Goal: Task Accomplishment & Management: Manage account settings

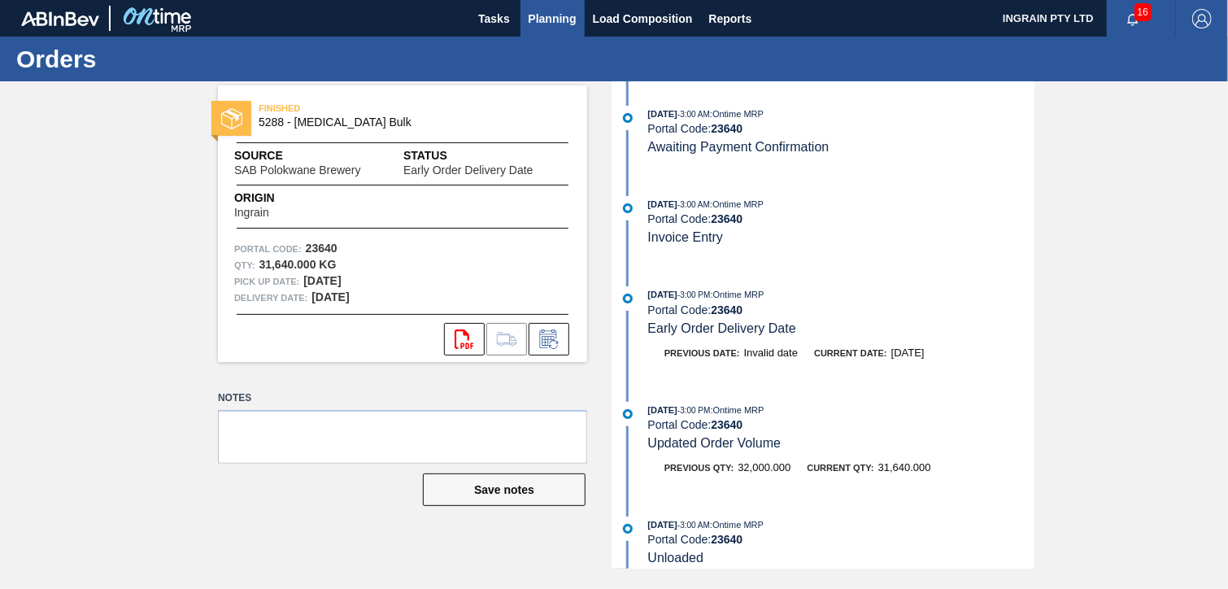
click at [547, 15] on span "Planning" at bounding box center [553, 19] width 48 height 20
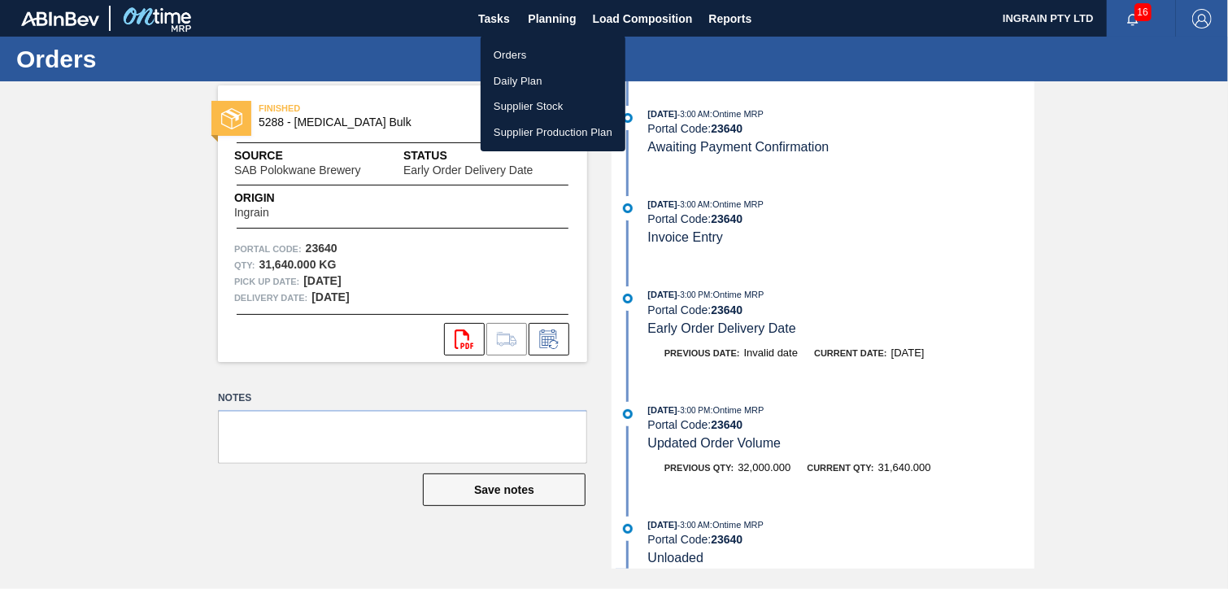
click at [515, 55] on li "Orders" at bounding box center [553, 55] width 145 height 26
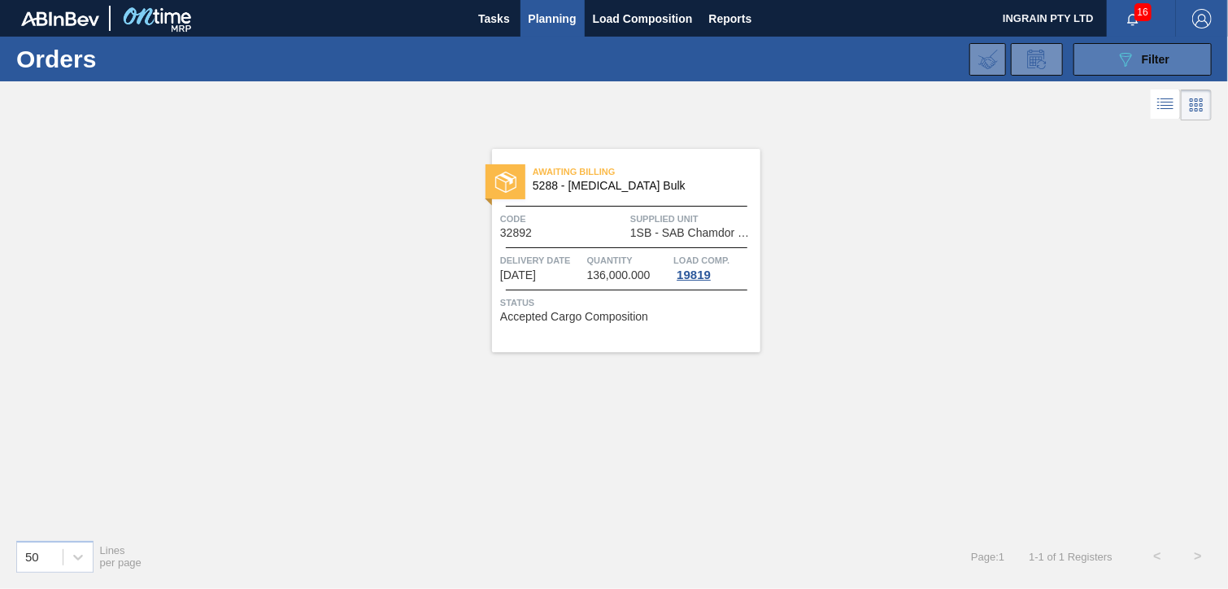
click at [1172, 47] on button "089F7B8B-B2A5-4AFE-B5C0-19BA573D28AC Filter" at bounding box center [1143, 59] width 138 height 33
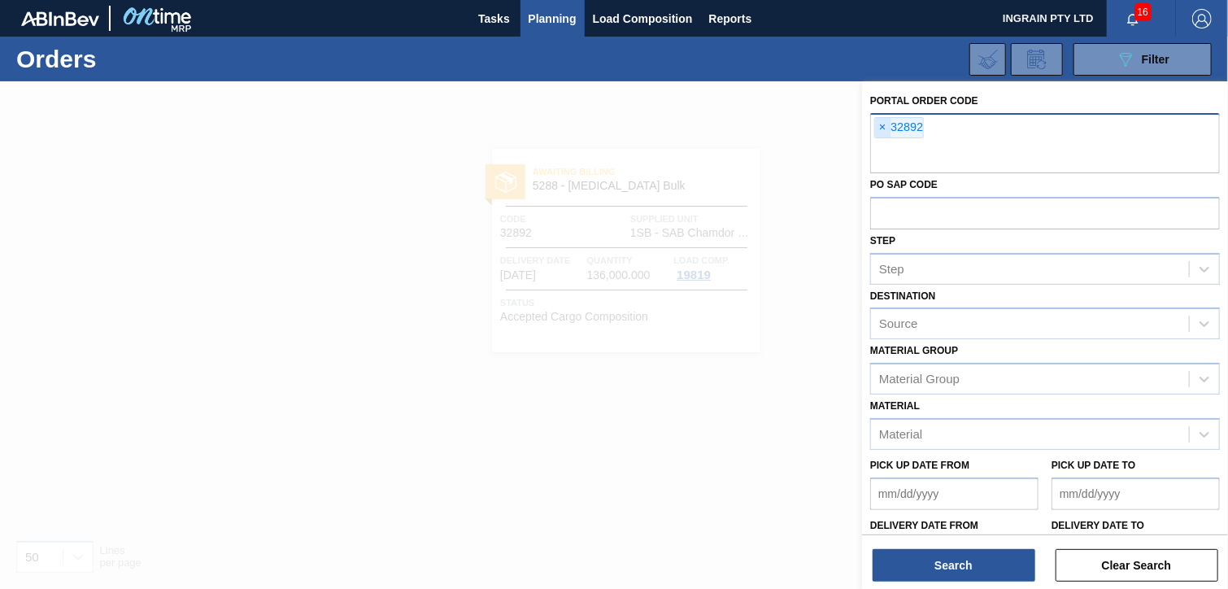
click at [882, 126] on span "×" at bounding box center [882, 128] width 15 height 20
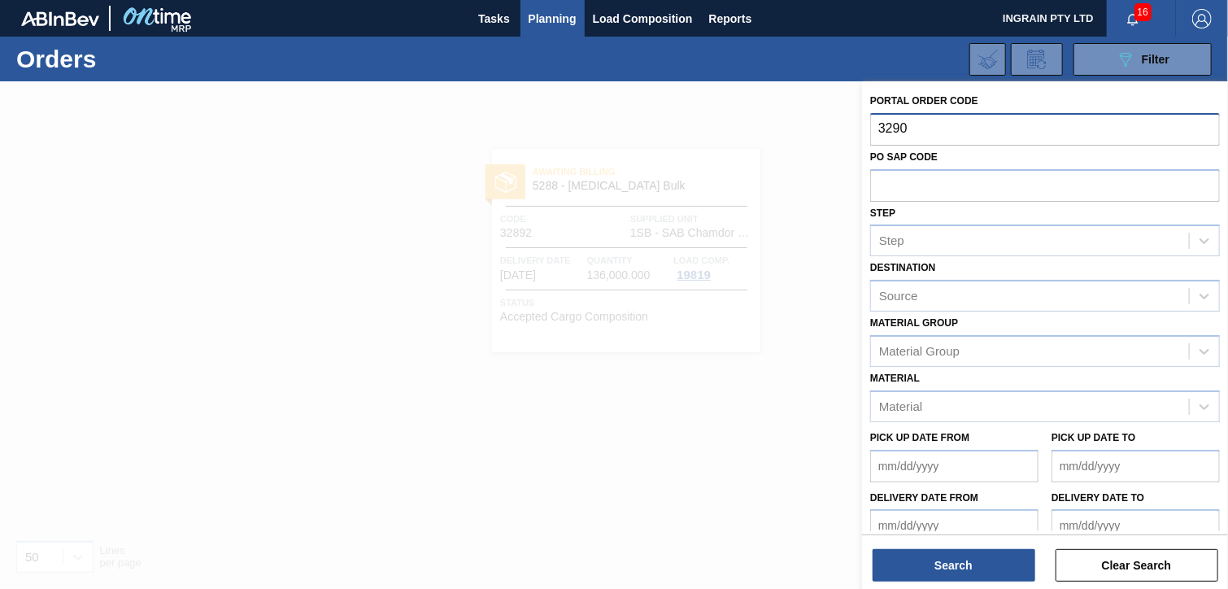
type input "32906"
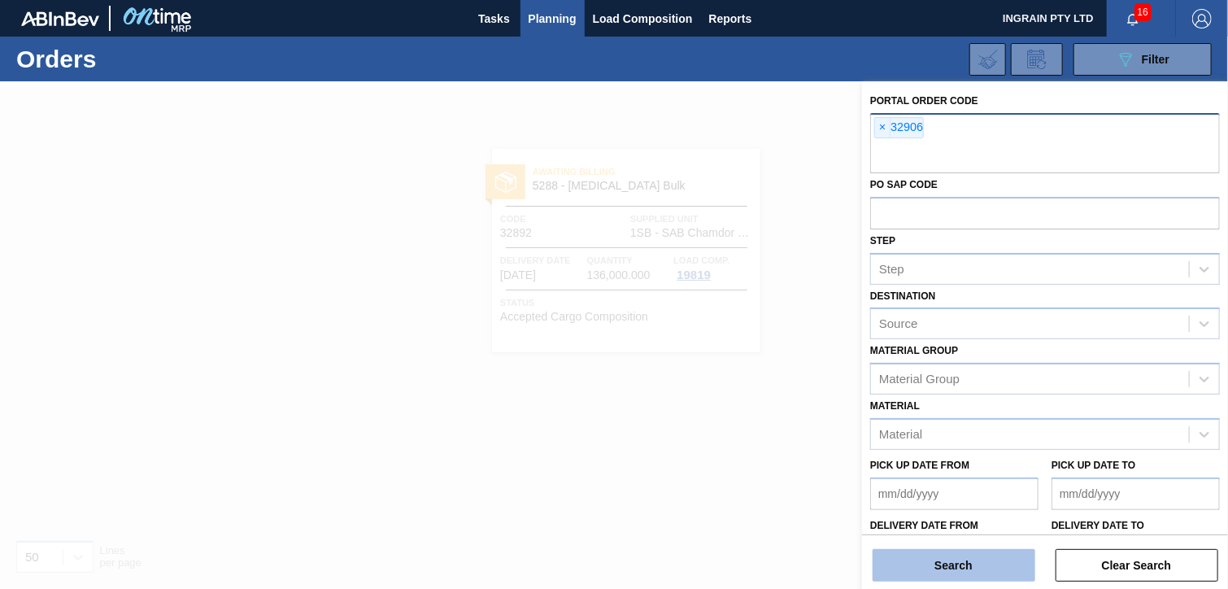
click at [918, 565] on button "Search" at bounding box center [954, 565] width 163 height 33
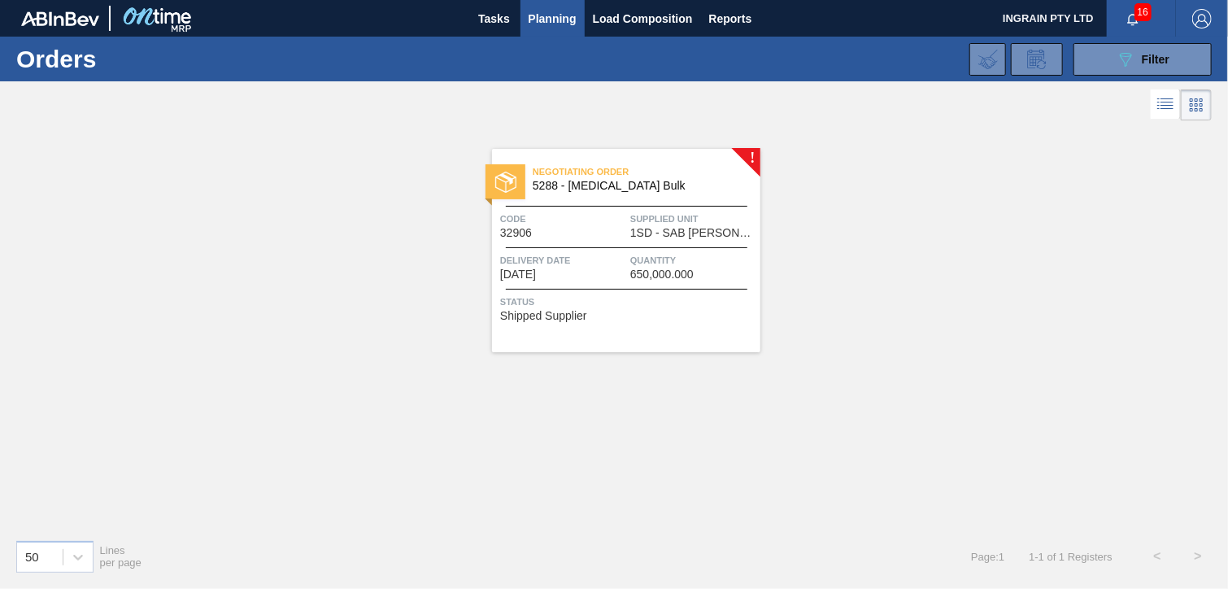
click at [709, 221] on span "Supplied Unit" at bounding box center [693, 219] width 126 height 16
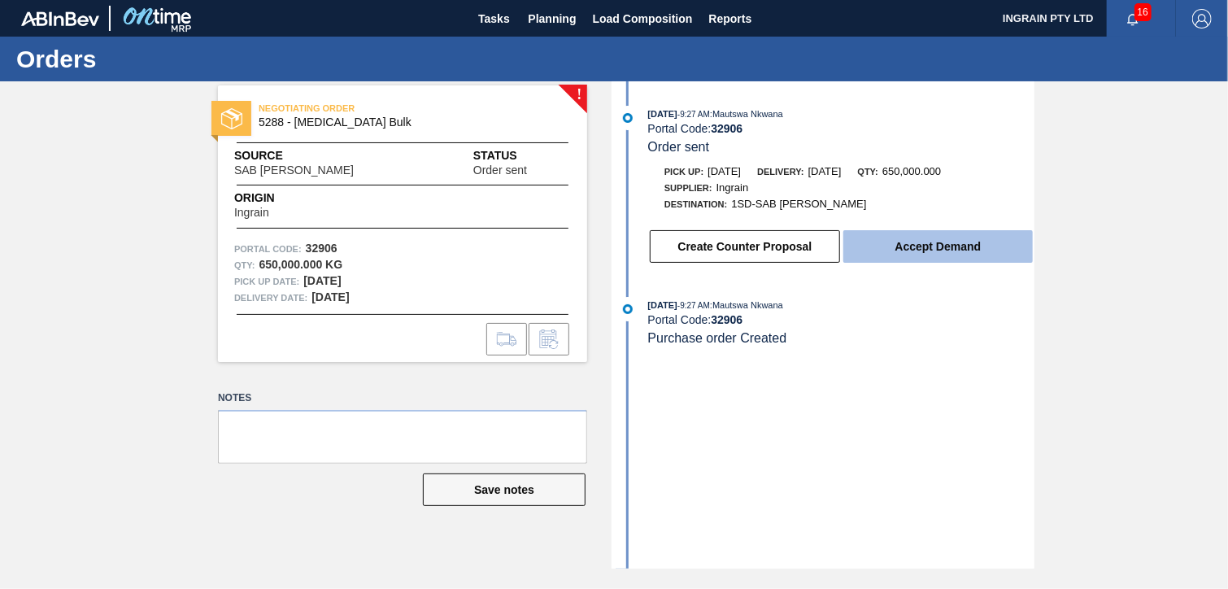
click at [944, 246] on button "Accept Demand" at bounding box center [939, 246] width 190 height 33
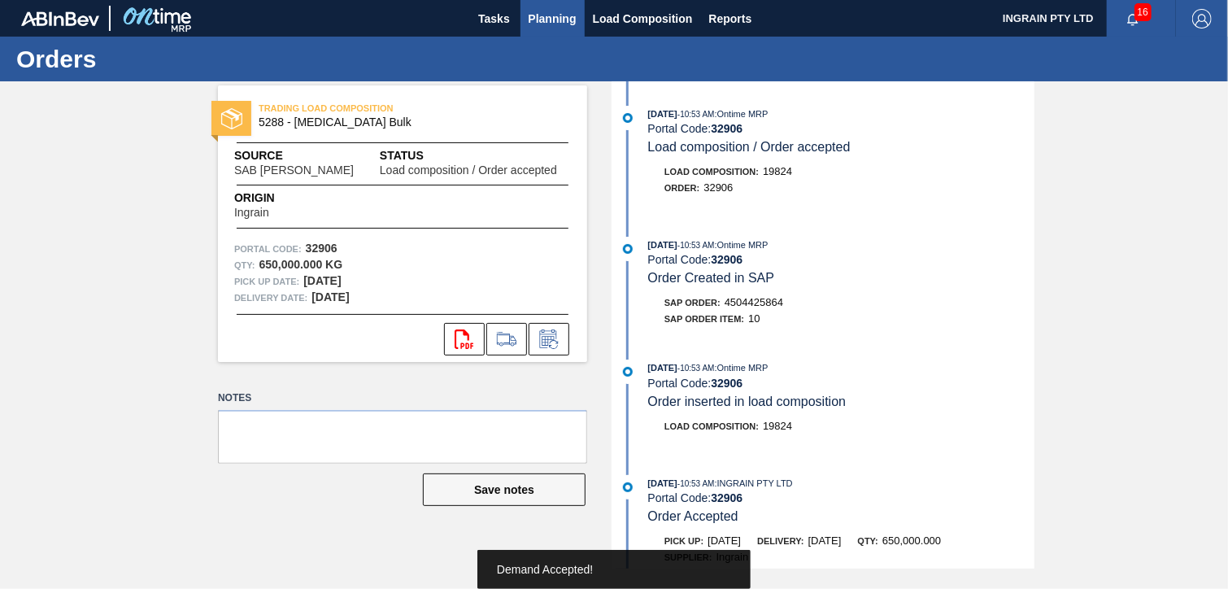
click at [567, 21] on span "Planning" at bounding box center [553, 19] width 48 height 20
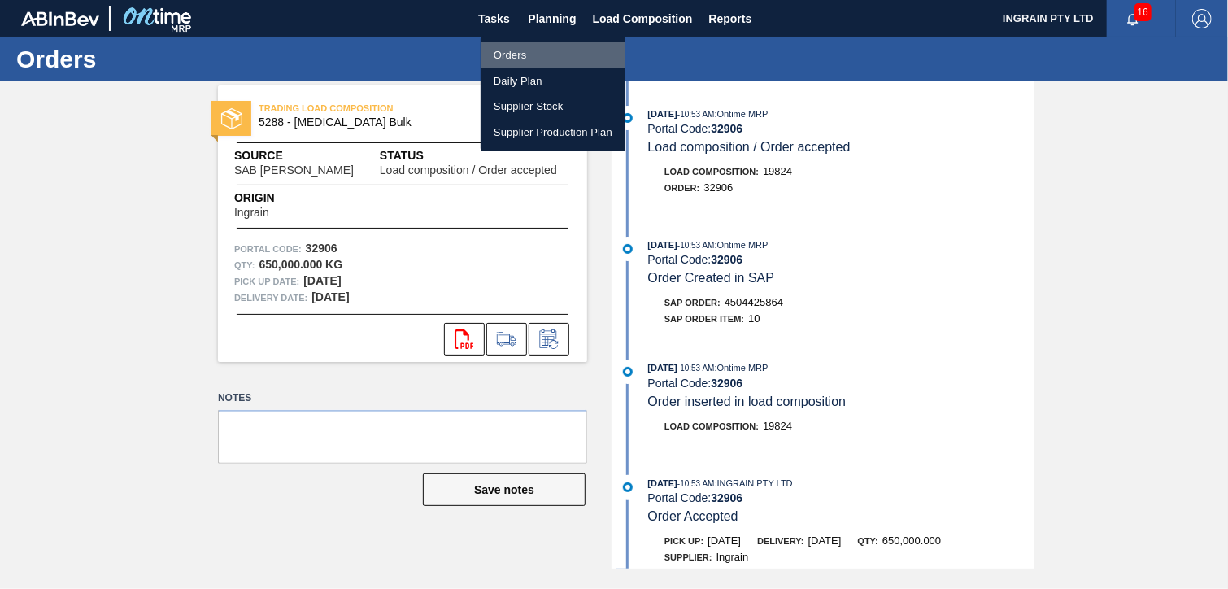
click at [508, 55] on li "Orders" at bounding box center [553, 55] width 145 height 26
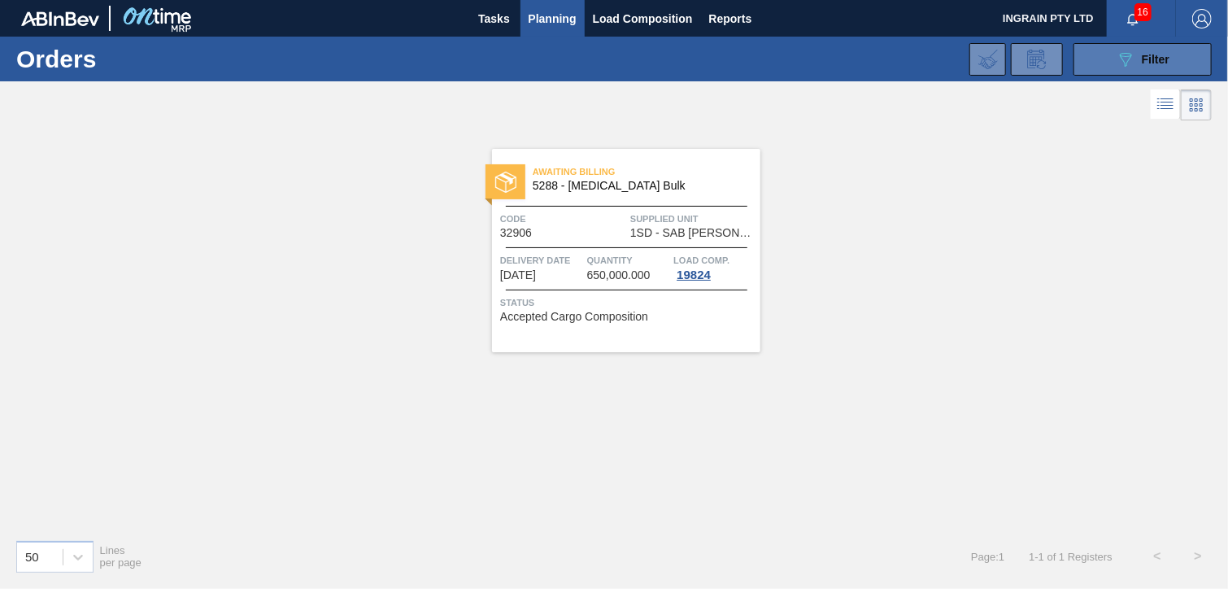
click at [1125, 56] on icon at bounding box center [1126, 60] width 12 height 14
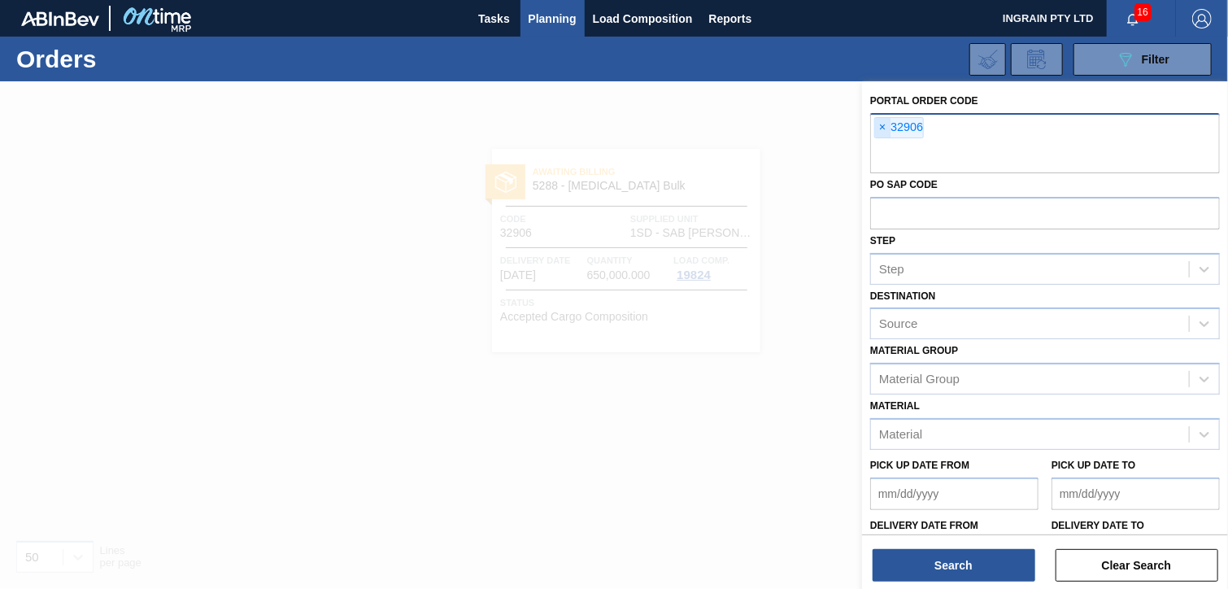
click at [885, 129] on span "×" at bounding box center [882, 128] width 15 height 20
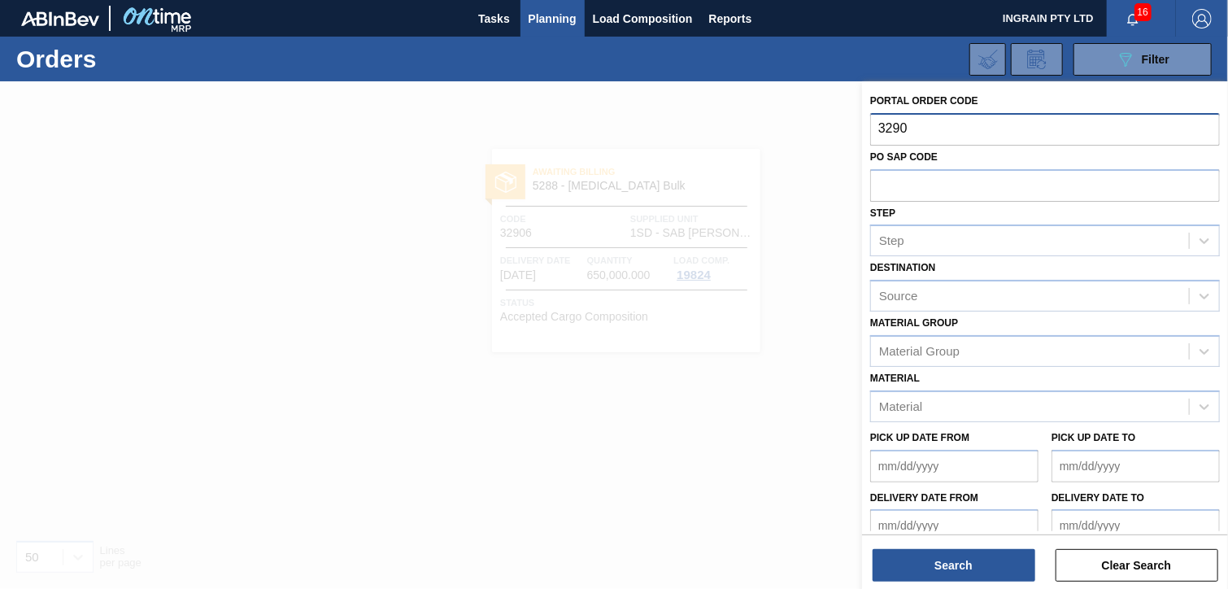
type input "32907"
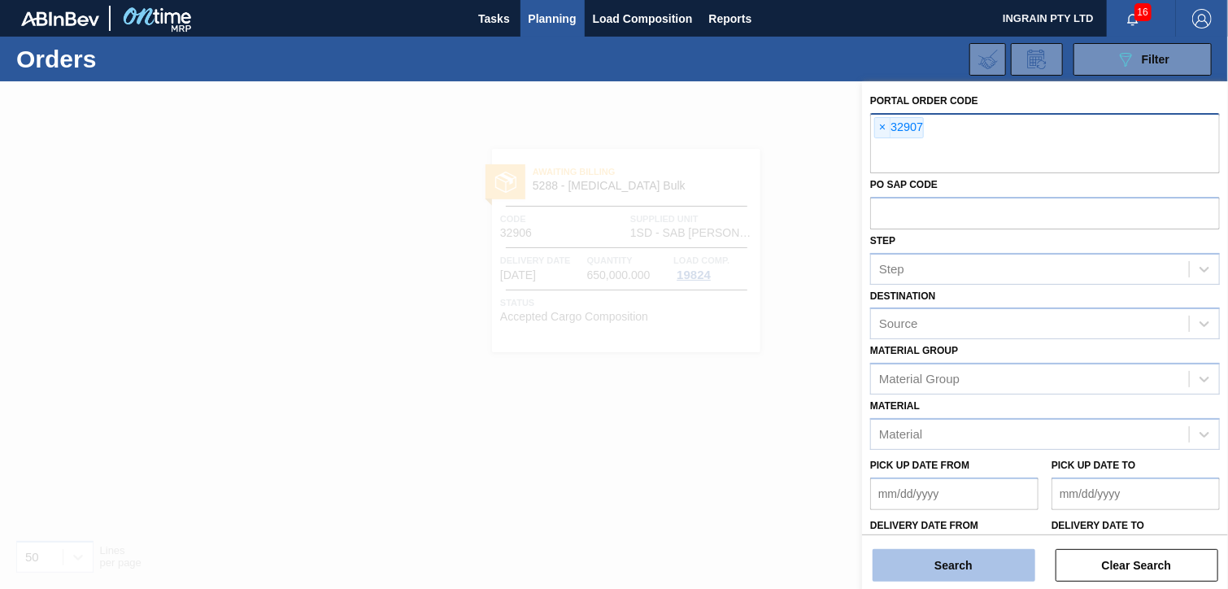
click at [940, 560] on button "Search" at bounding box center [954, 565] width 163 height 33
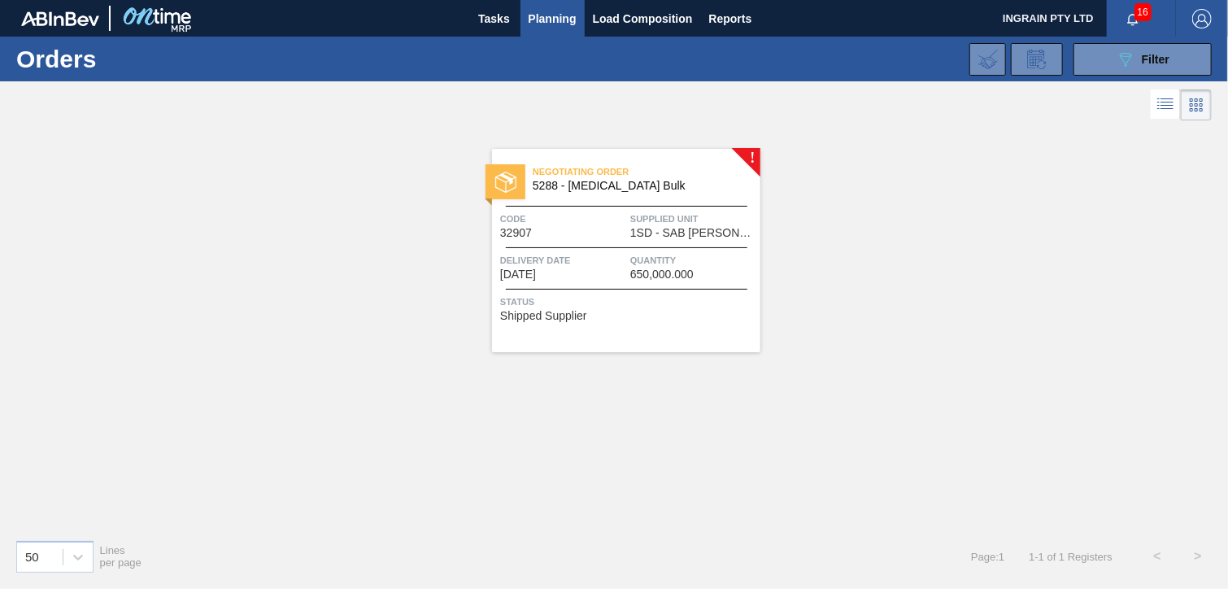
click at [726, 223] on span "Supplied Unit" at bounding box center [693, 219] width 126 height 16
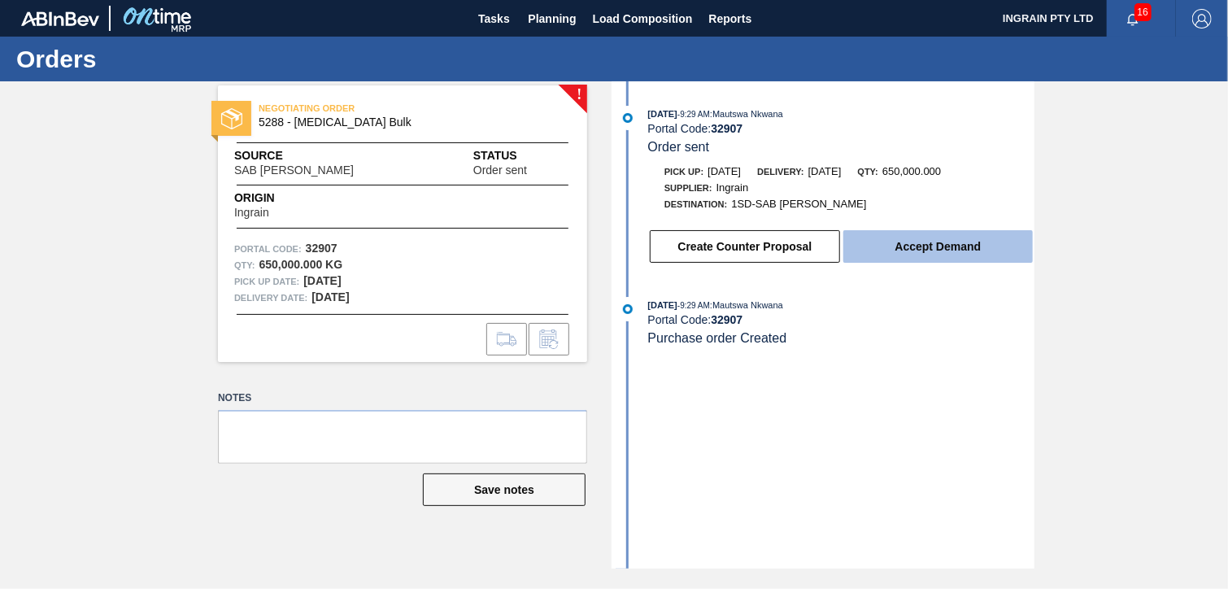
click at [911, 241] on button "Accept Demand" at bounding box center [939, 246] width 190 height 33
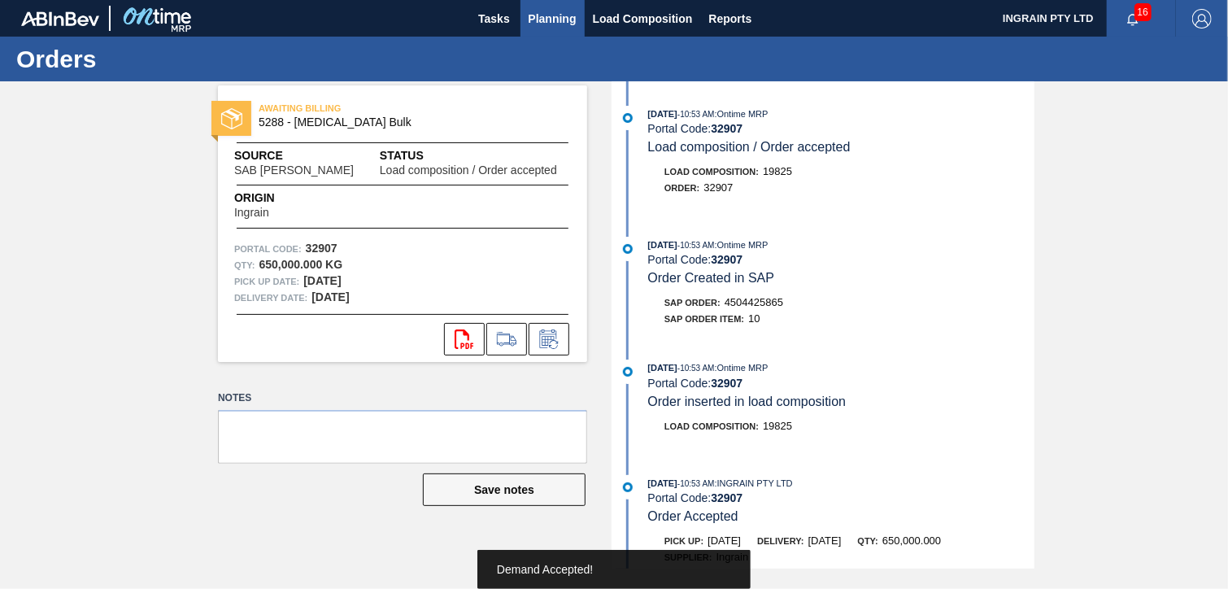
click at [550, 19] on span "Planning" at bounding box center [553, 19] width 48 height 20
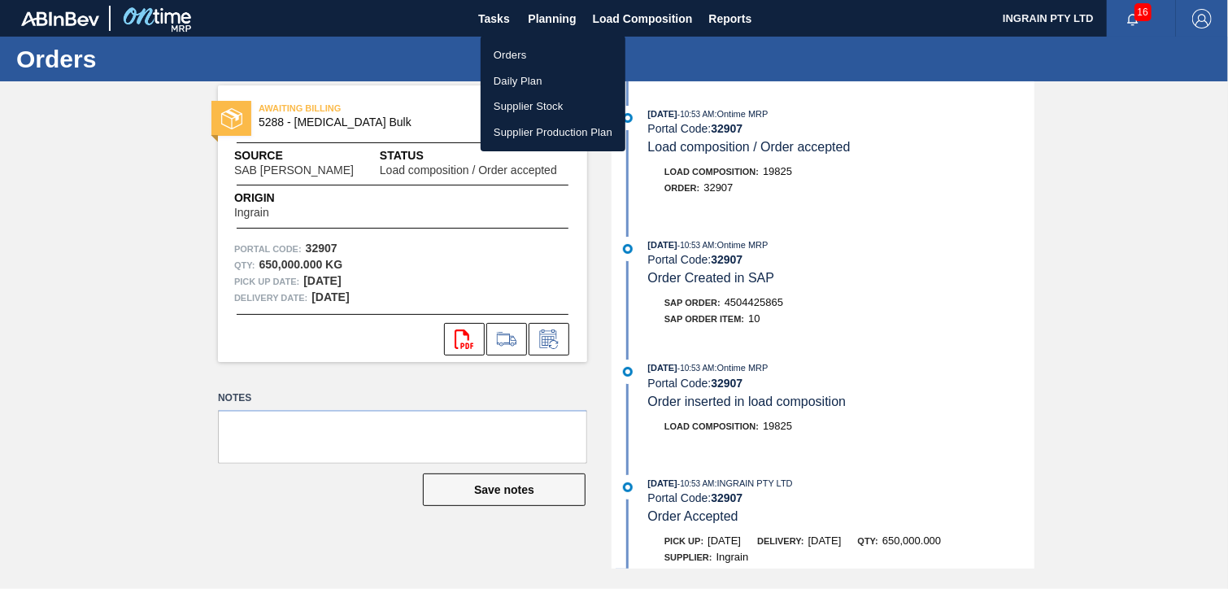
click at [511, 51] on li "Orders" at bounding box center [553, 55] width 145 height 26
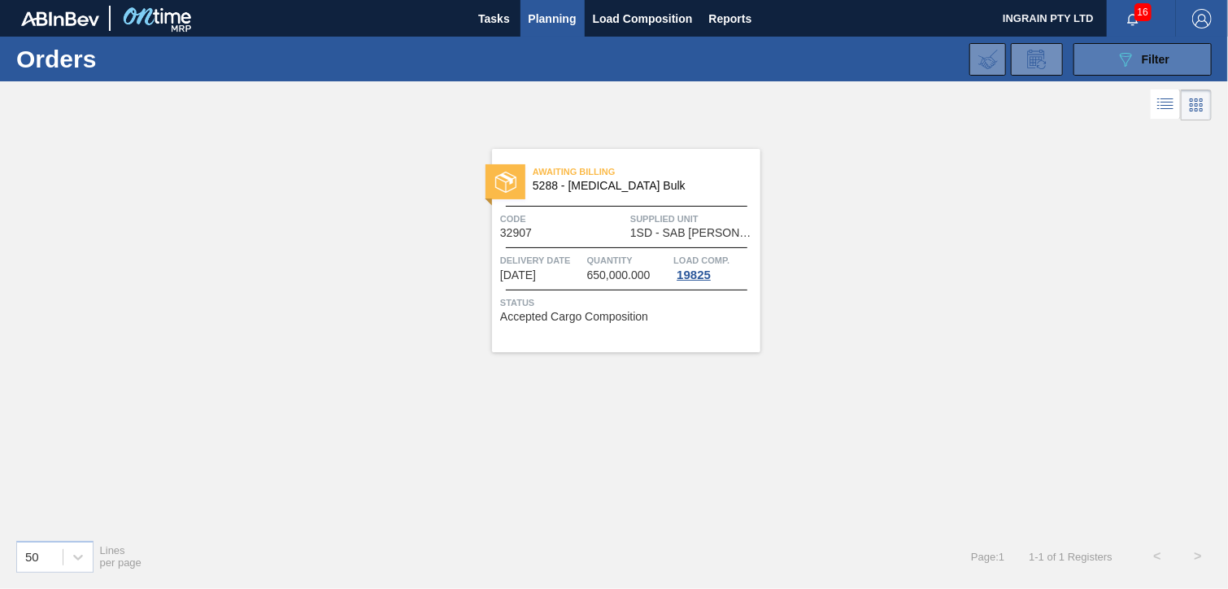
click at [1106, 58] on button "089F7B8B-B2A5-4AFE-B5C0-19BA573D28AC Filter" at bounding box center [1143, 59] width 138 height 33
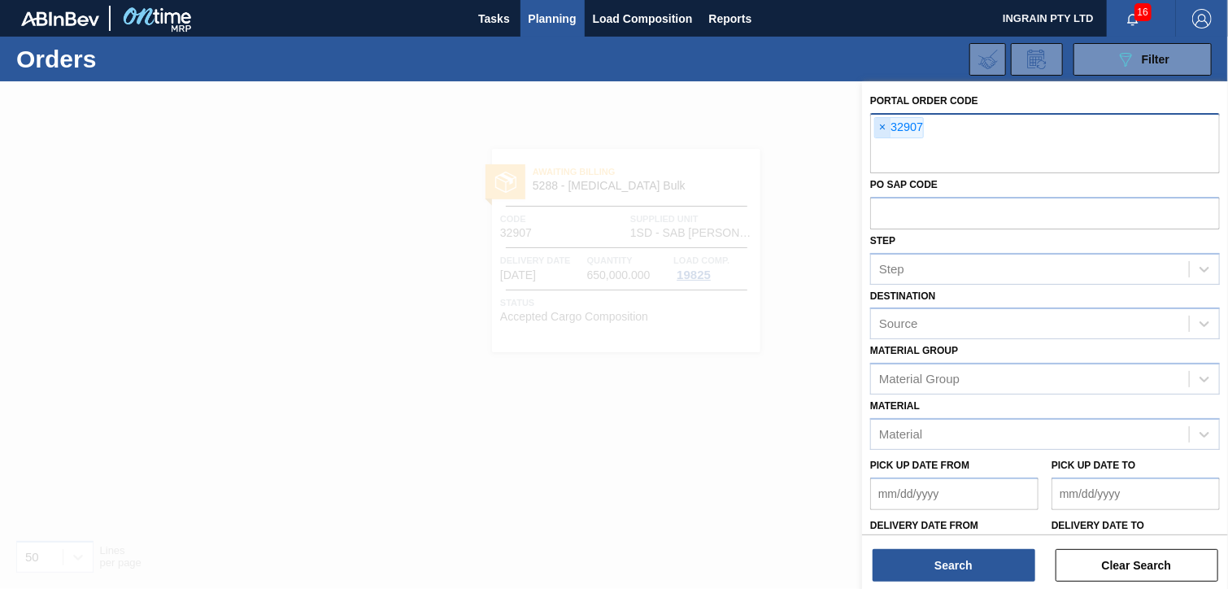
click at [885, 126] on span "×" at bounding box center [882, 128] width 15 height 20
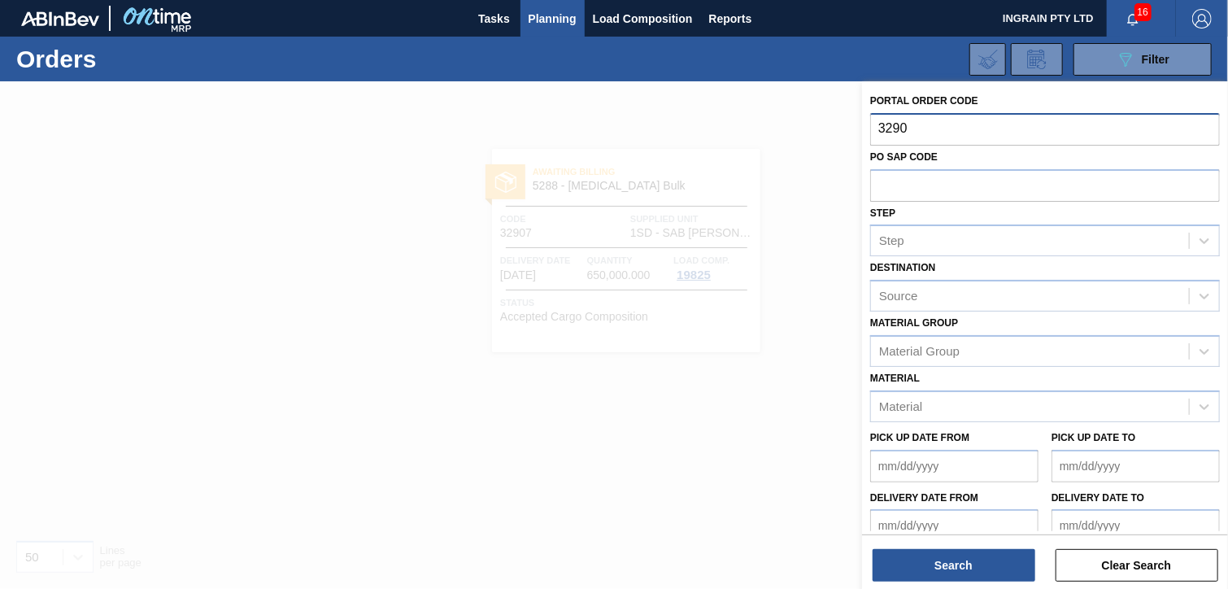
type input "32908"
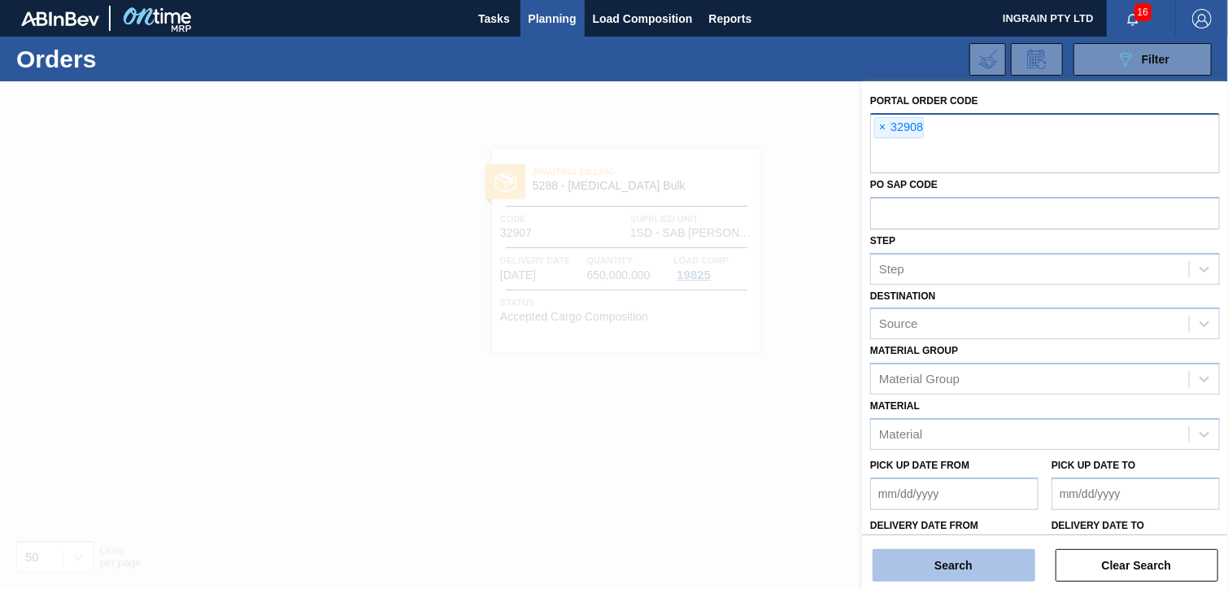
click at [956, 569] on button "Search" at bounding box center [954, 565] width 163 height 33
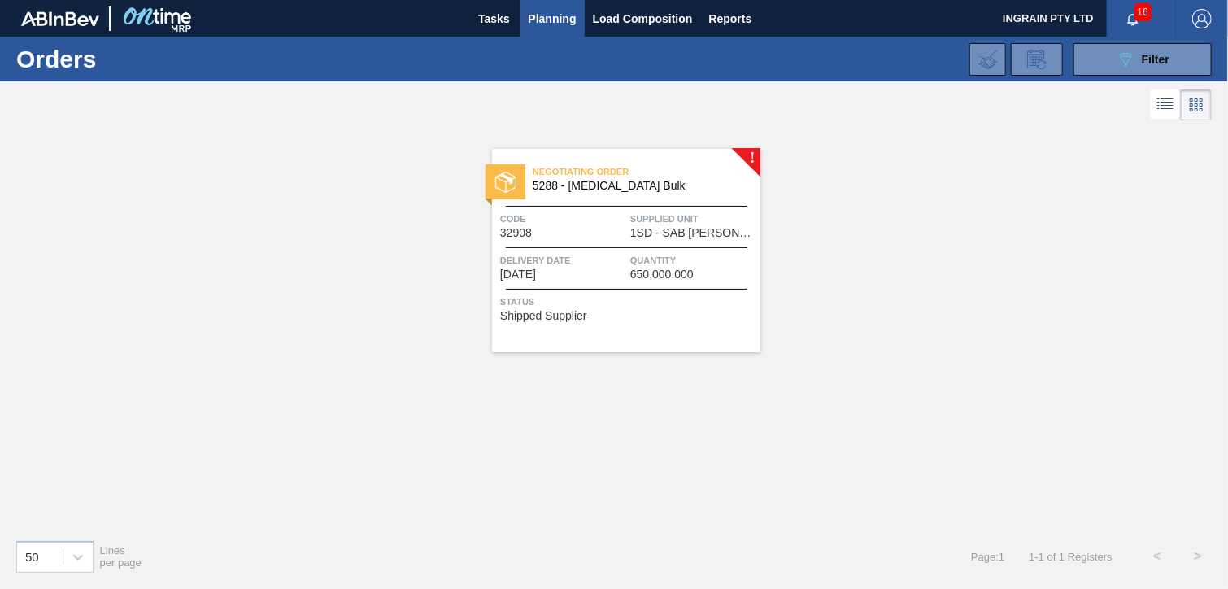
click at [684, 222] on span "Supplied Unit" at bounding box center [693, 219] width 126 height 16
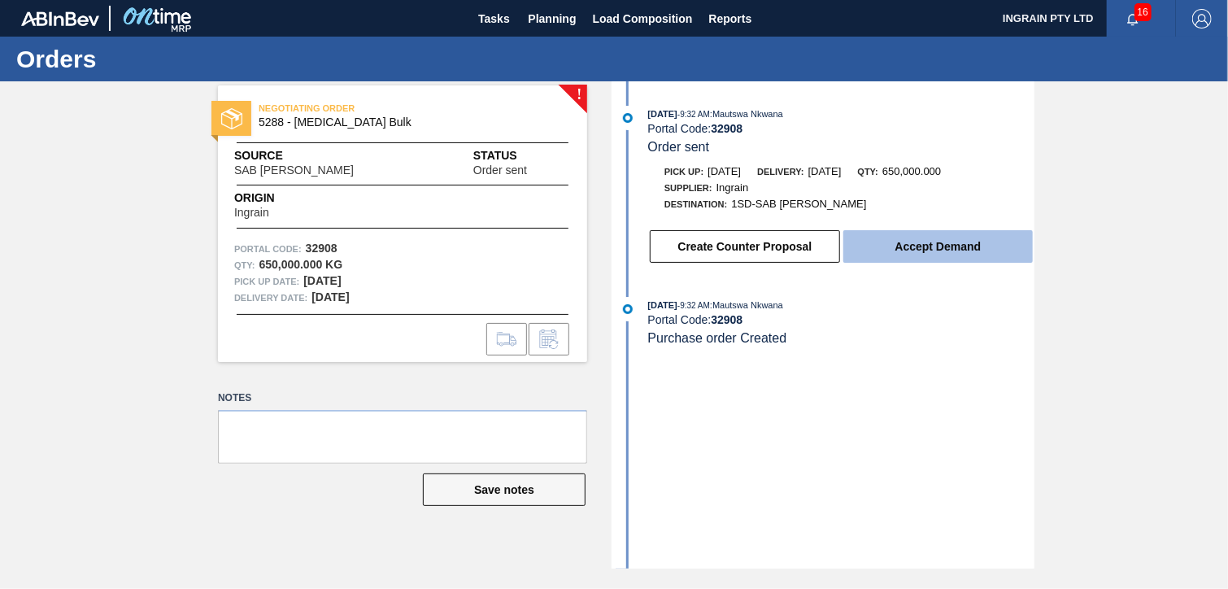
click at [962, 246] on button "Accept Demand" at bounding box center [939, 246] width 190 height 33
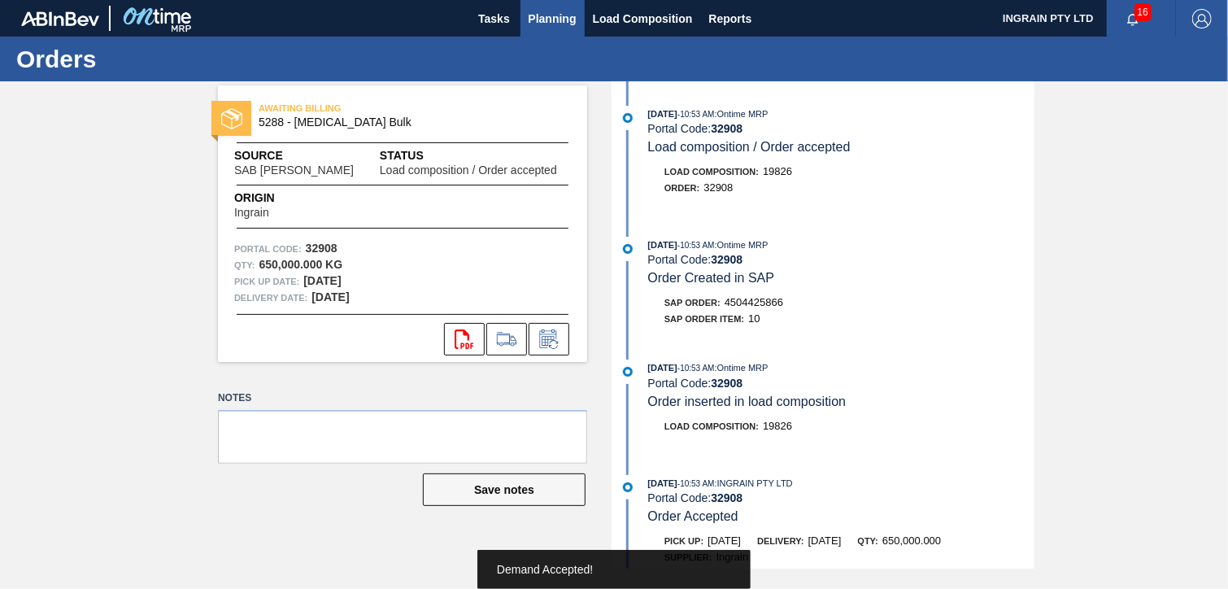
click at [550, 13] on span "Planning" at bounding box center [553, 19] width 48 height 20
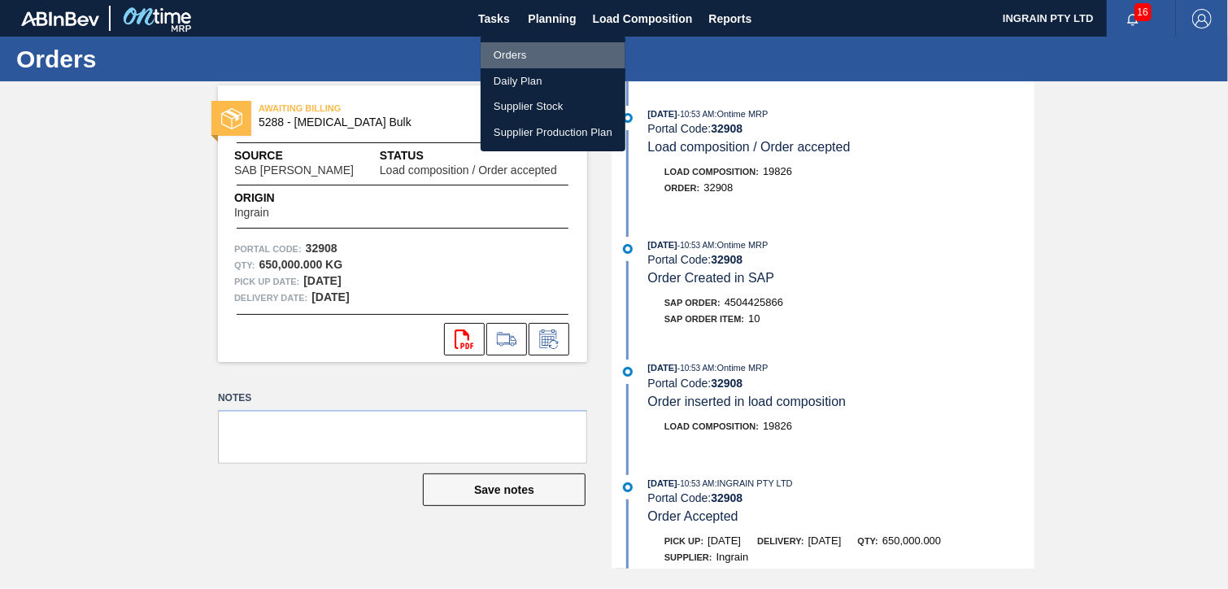
click at [506, 48] on li "Orders" at bounding box center [553, 55] width 145 height 26
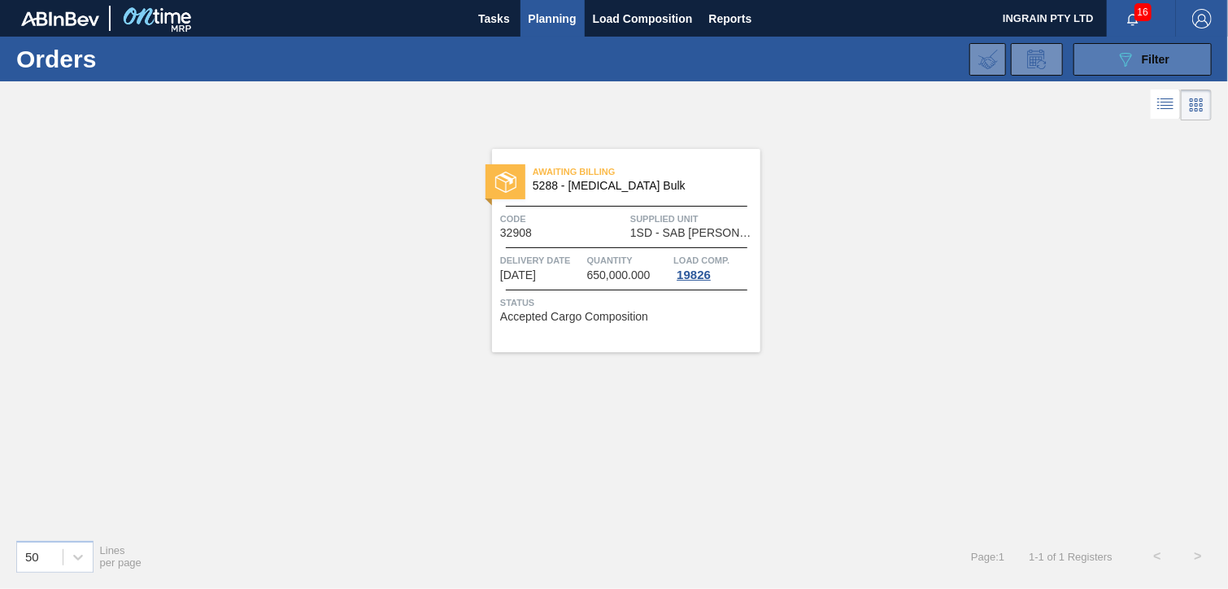
click at [1118, 55] on icon "089F7B8B-B2A5-4AFE-B5C0-19BA573D28AC" at bounding box center [1126, 60] width 20 height 20
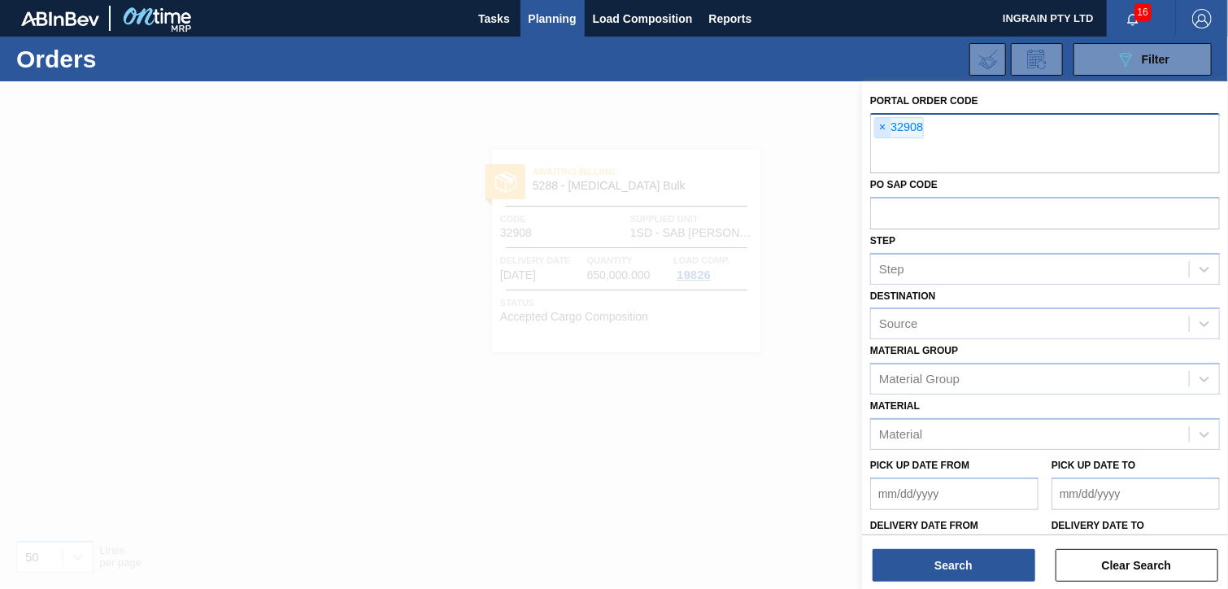
click at [882, 124] on span "×" at bounding box center [882, 128] width 15 height 20
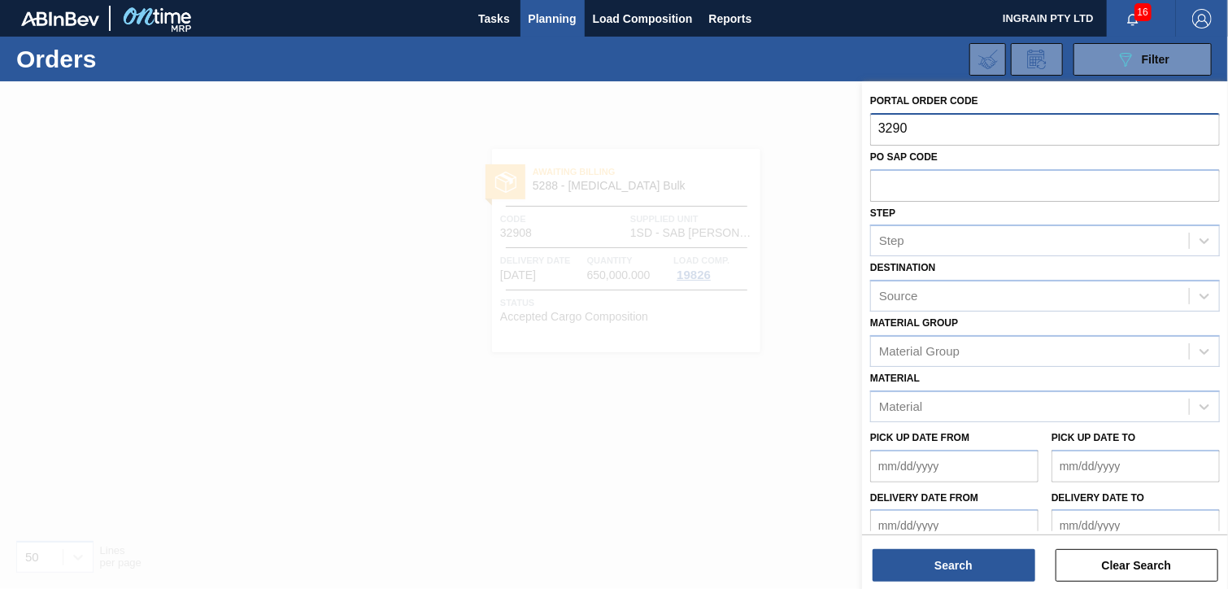
type input "32909"
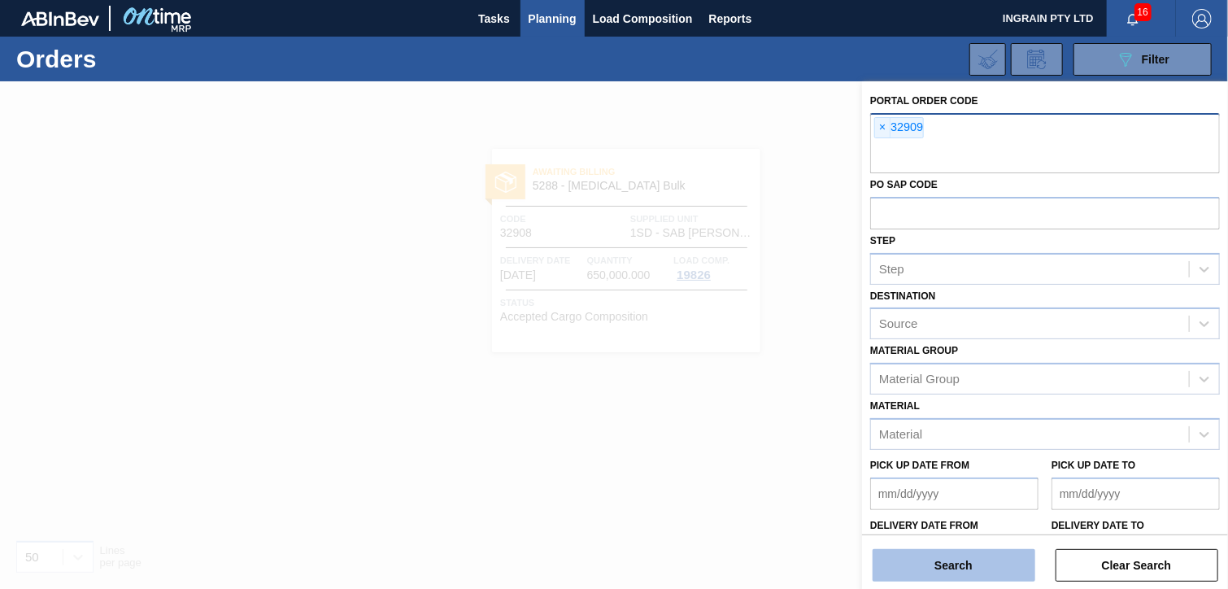
click at [984, 569] on button "Search" at bounding box center [954, 565] width 163 height 33
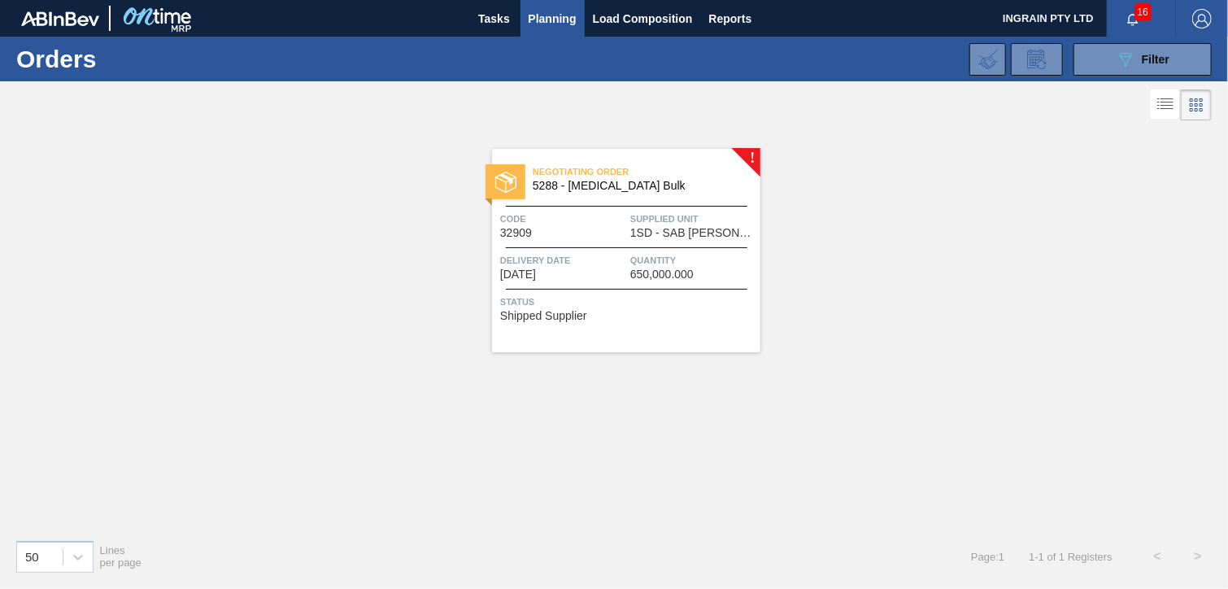
click at [699, 190] on span "5288 - [MEDICAL_DATA] Bulk" at bounding box center [640, 186] width 215 height 12
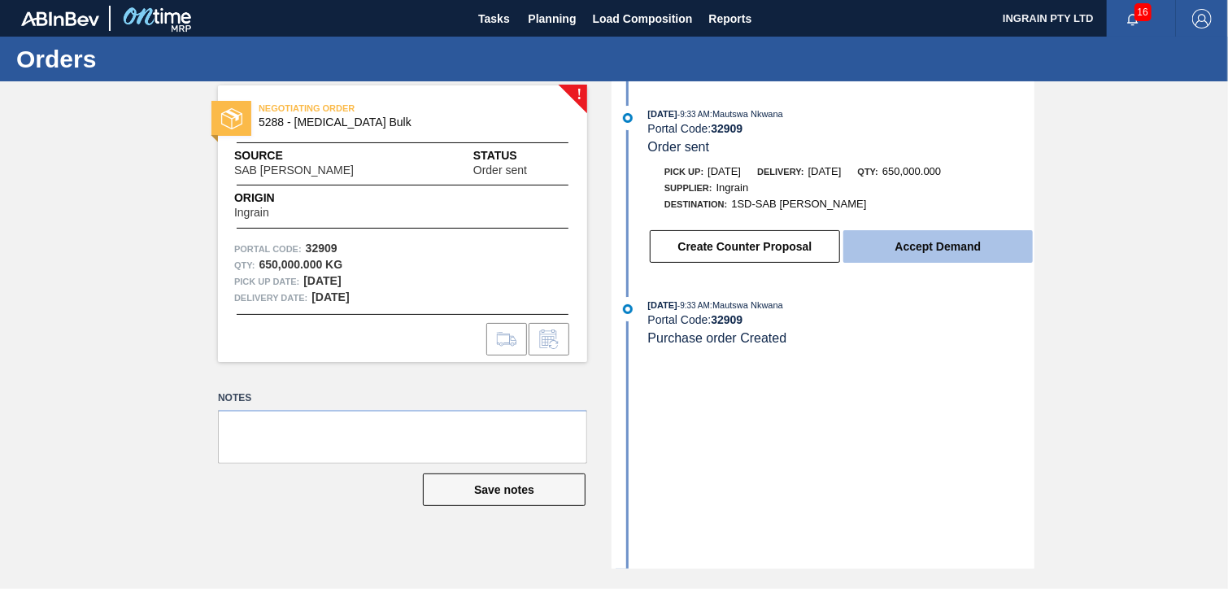
click at [920, 249] on button "Accept Demand" at bounding box center [939, 246] width 190 height 33
